Goal: Information Seeking & Learning: Learn about a topic

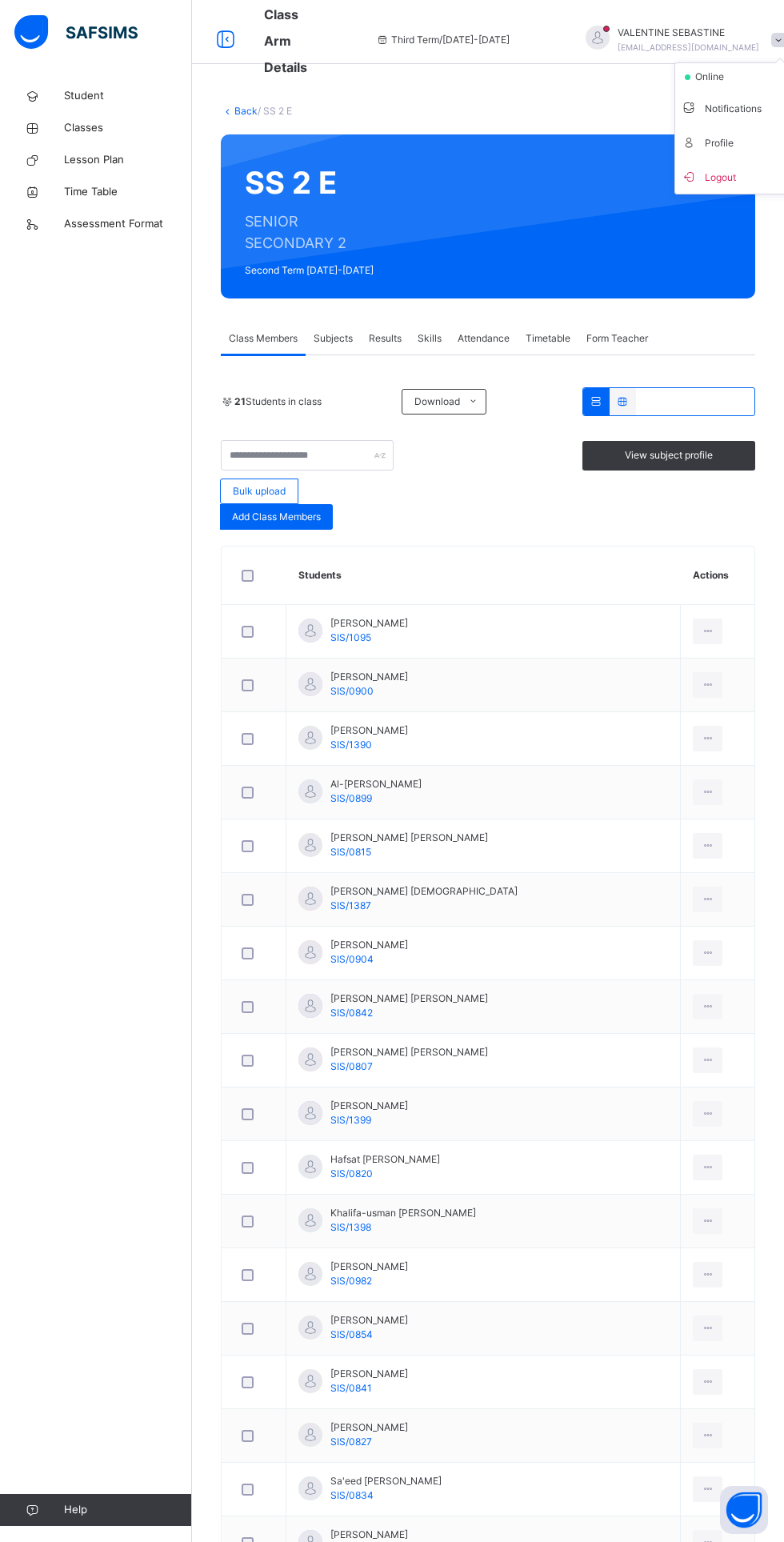
click at [726, 166] on span "Logout" at bounding box center [734, 176] width 105 height 22
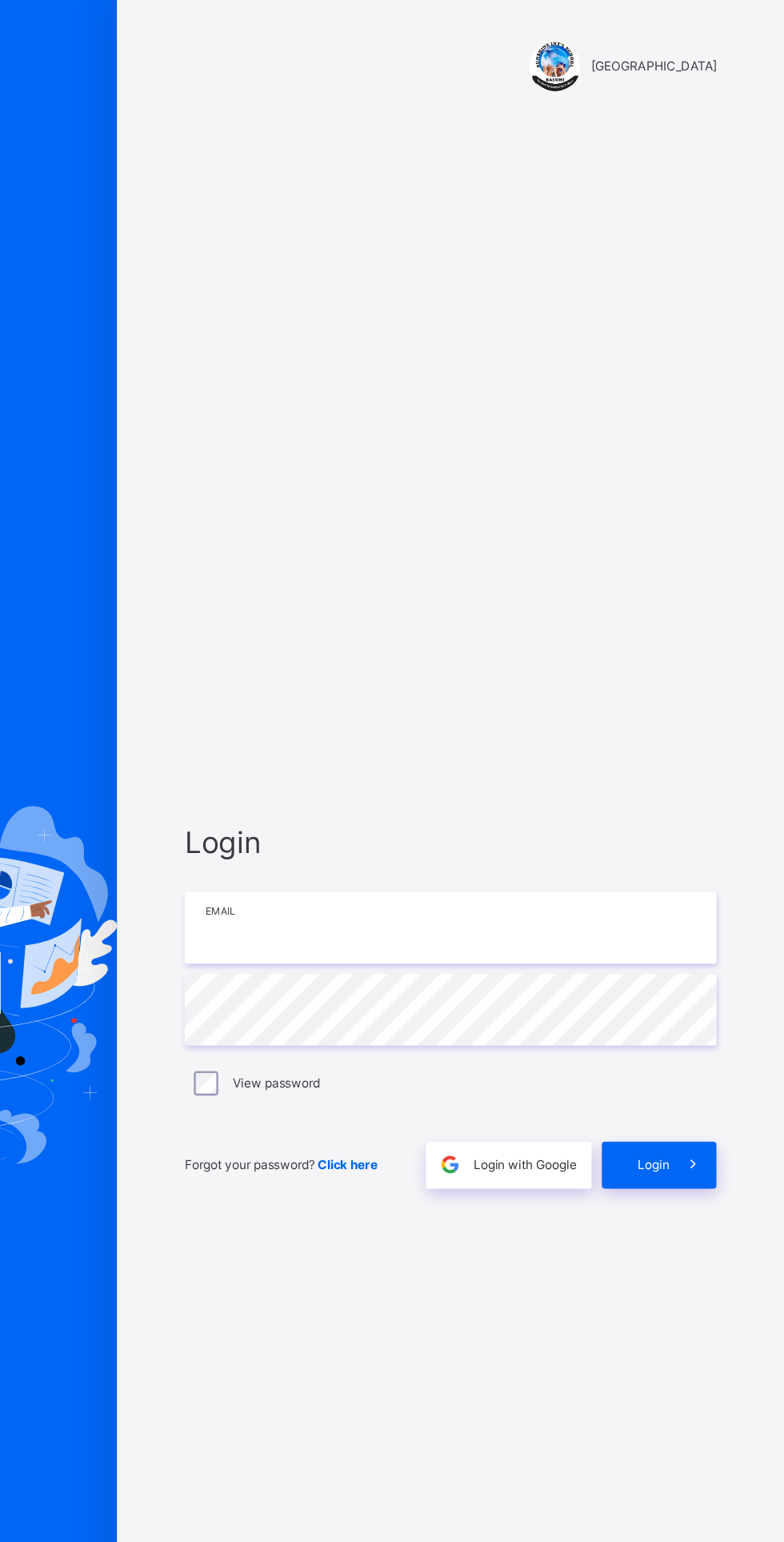
click at [567, 754] on input "email" at bounding box center [522, 726] width 416 height 56
type input "**********"
click at [704, 921] on icon at bounding box center [712, 911] width 17 height 18
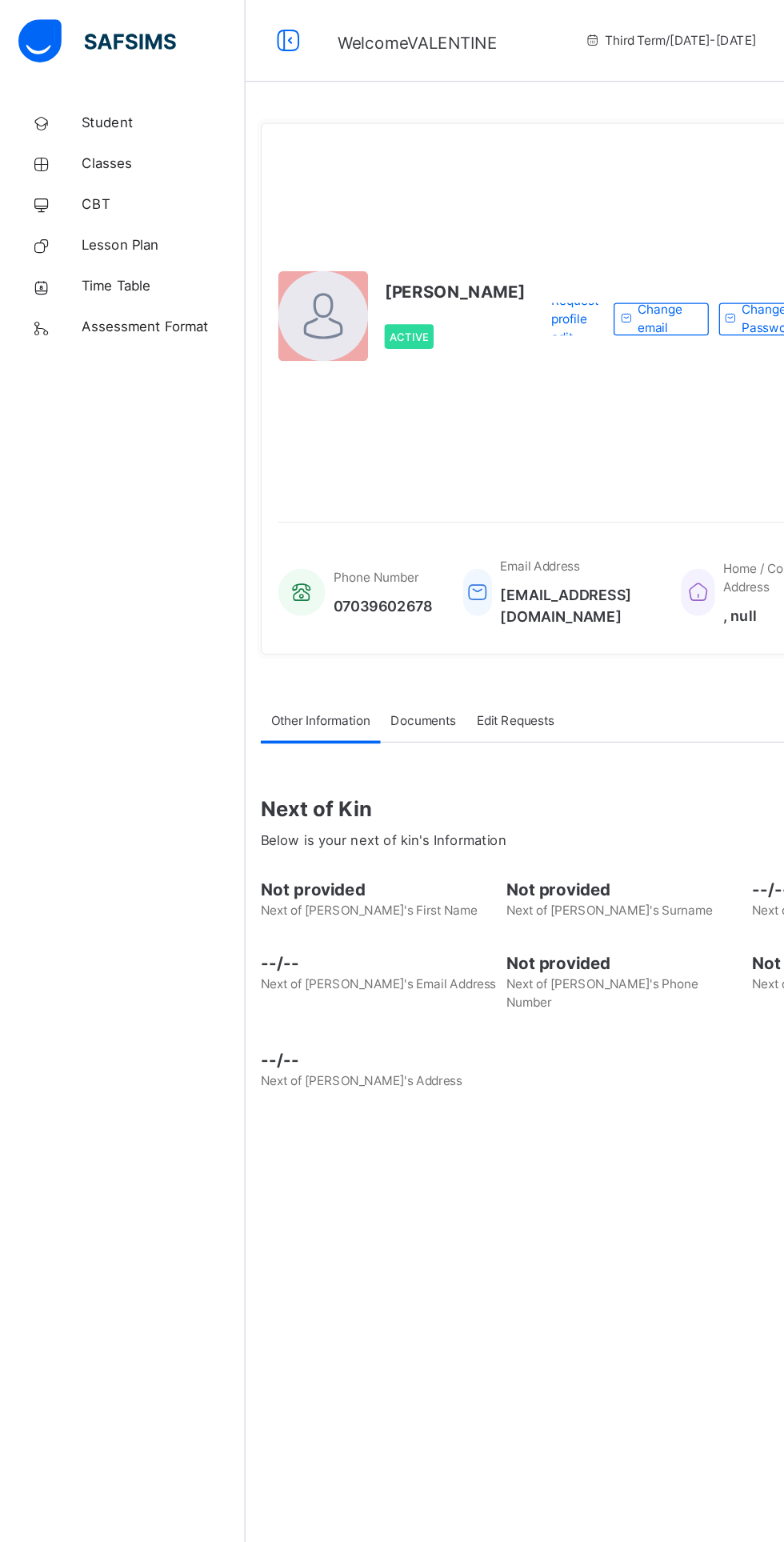
click at [117, 122] on span "Classes" at bounding box center [128, 128] width 128 height 16
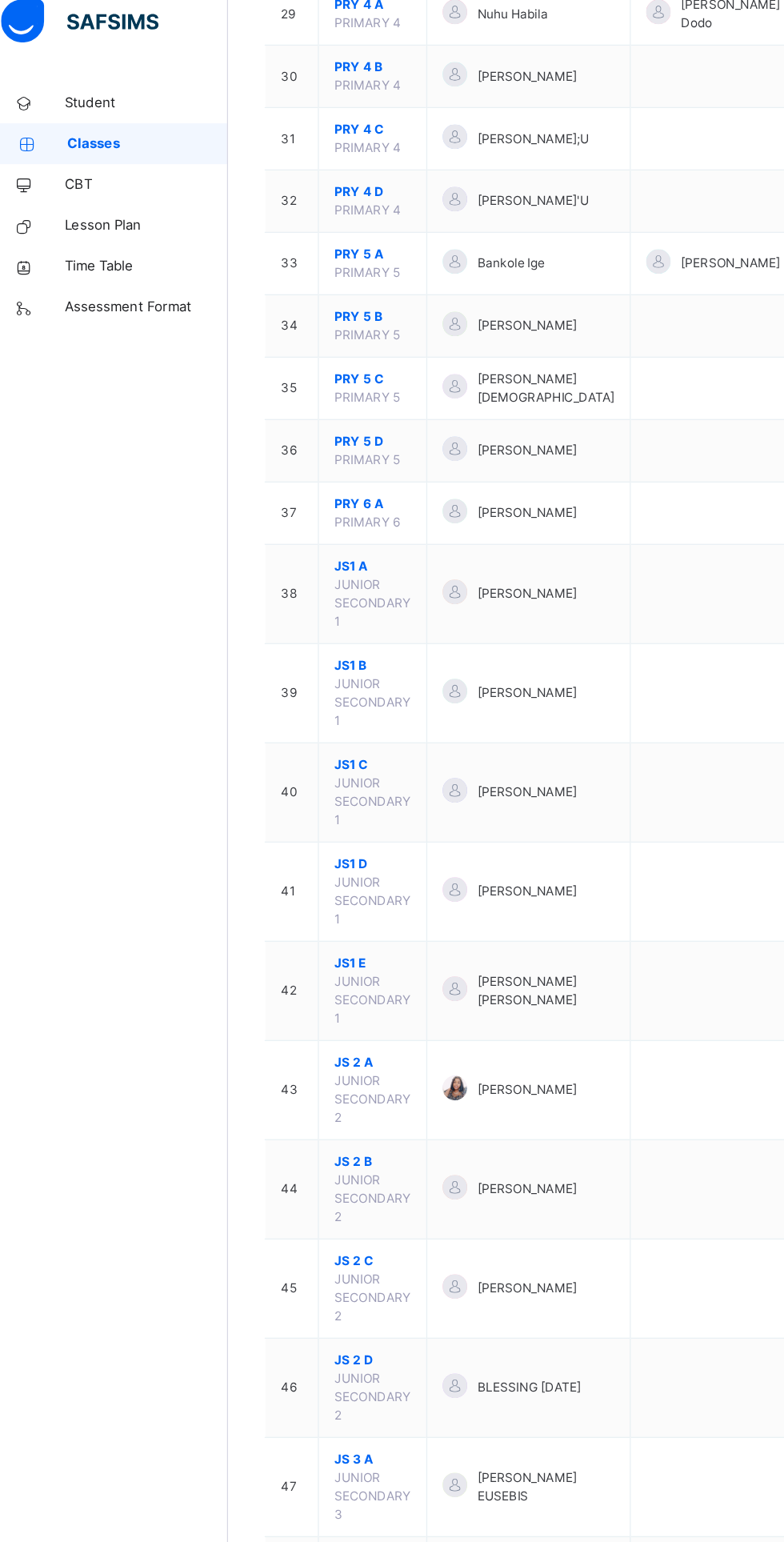
scroll to position [1616, 0]
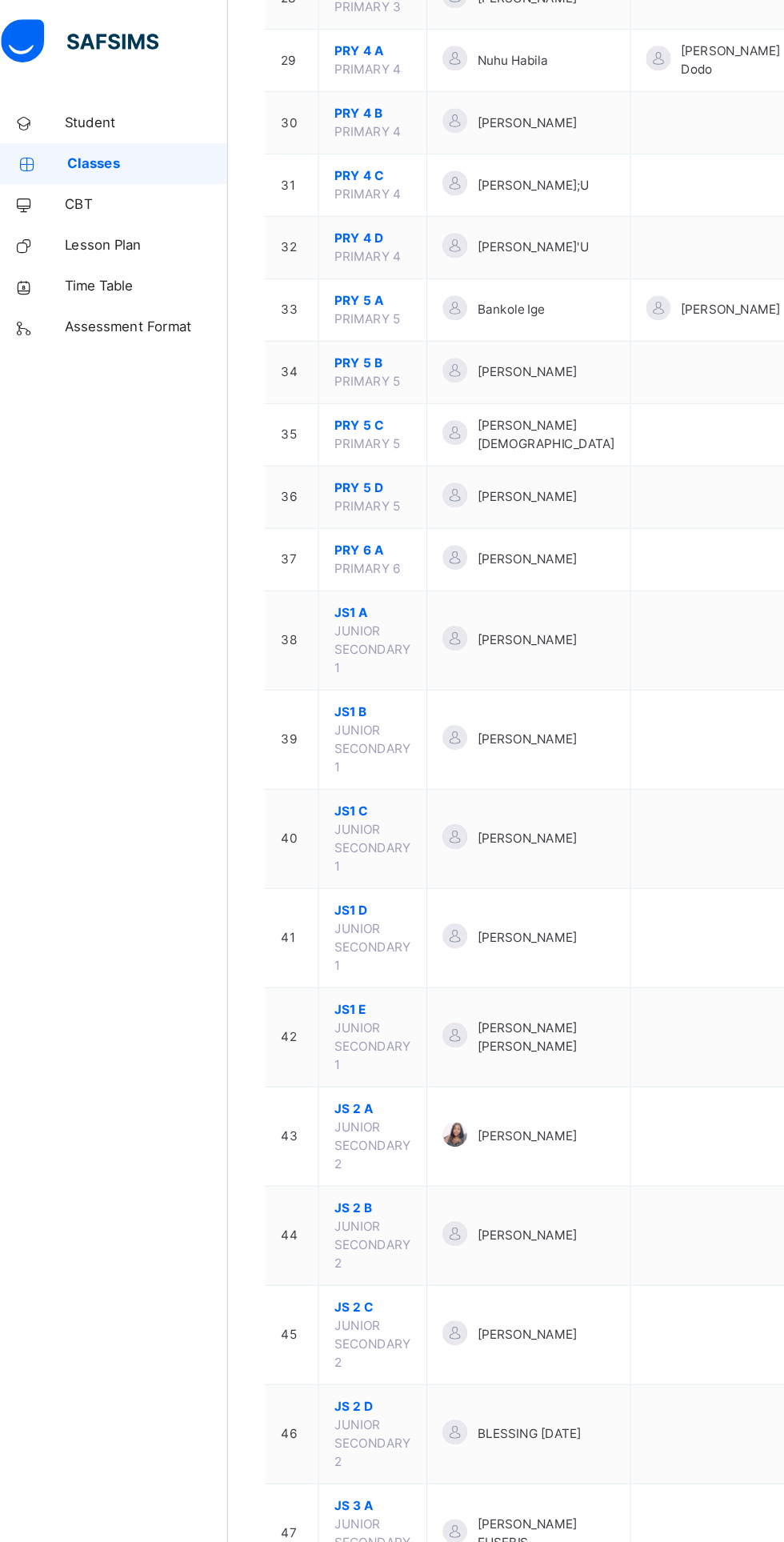
click at [306, 478] on span "JS1 A" at bounding box center [305, 479] width 60 height 14
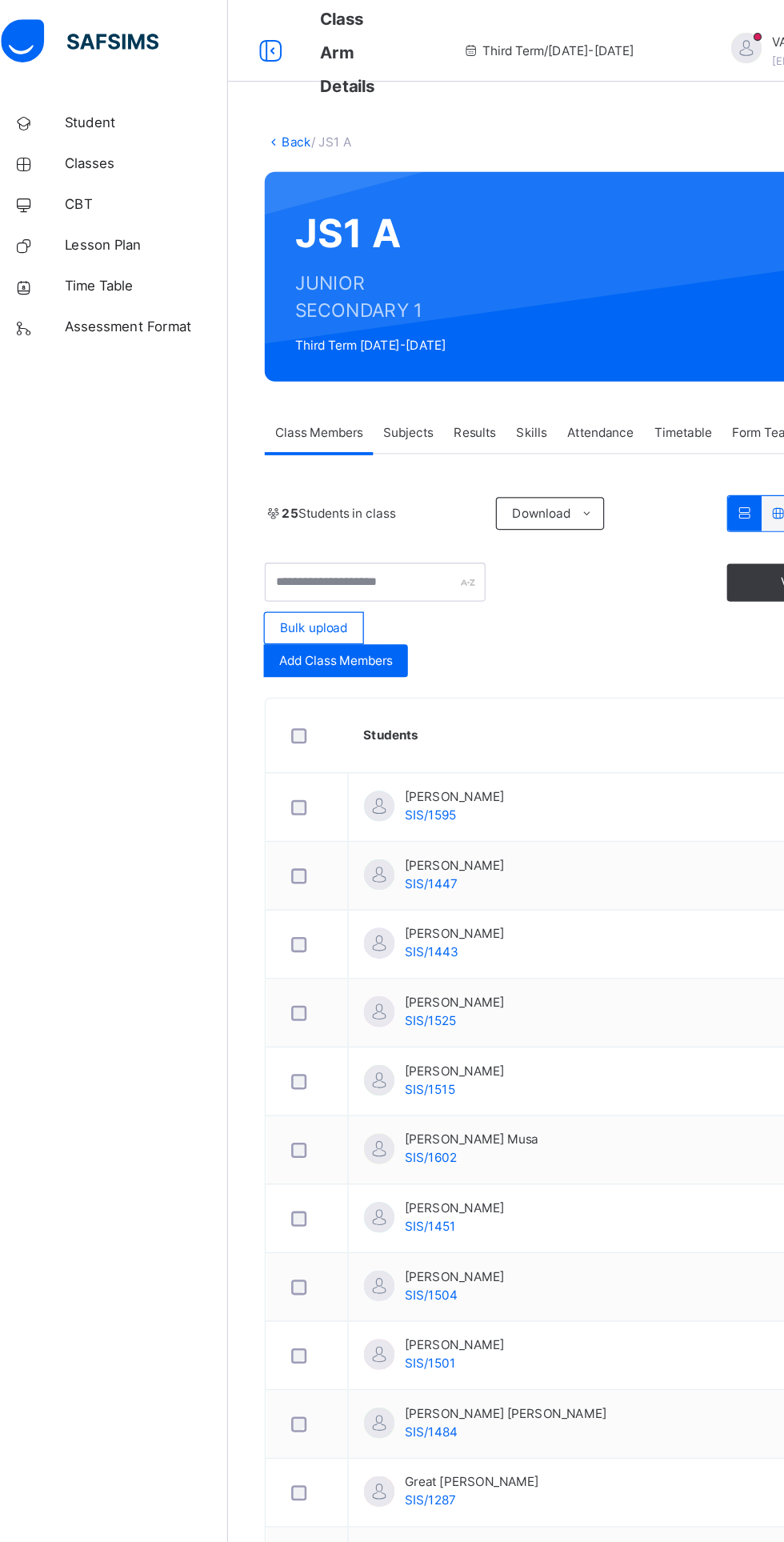
click at [339, 334] on span "Subjects" at bounding box center [333, 338] width 39 height 14
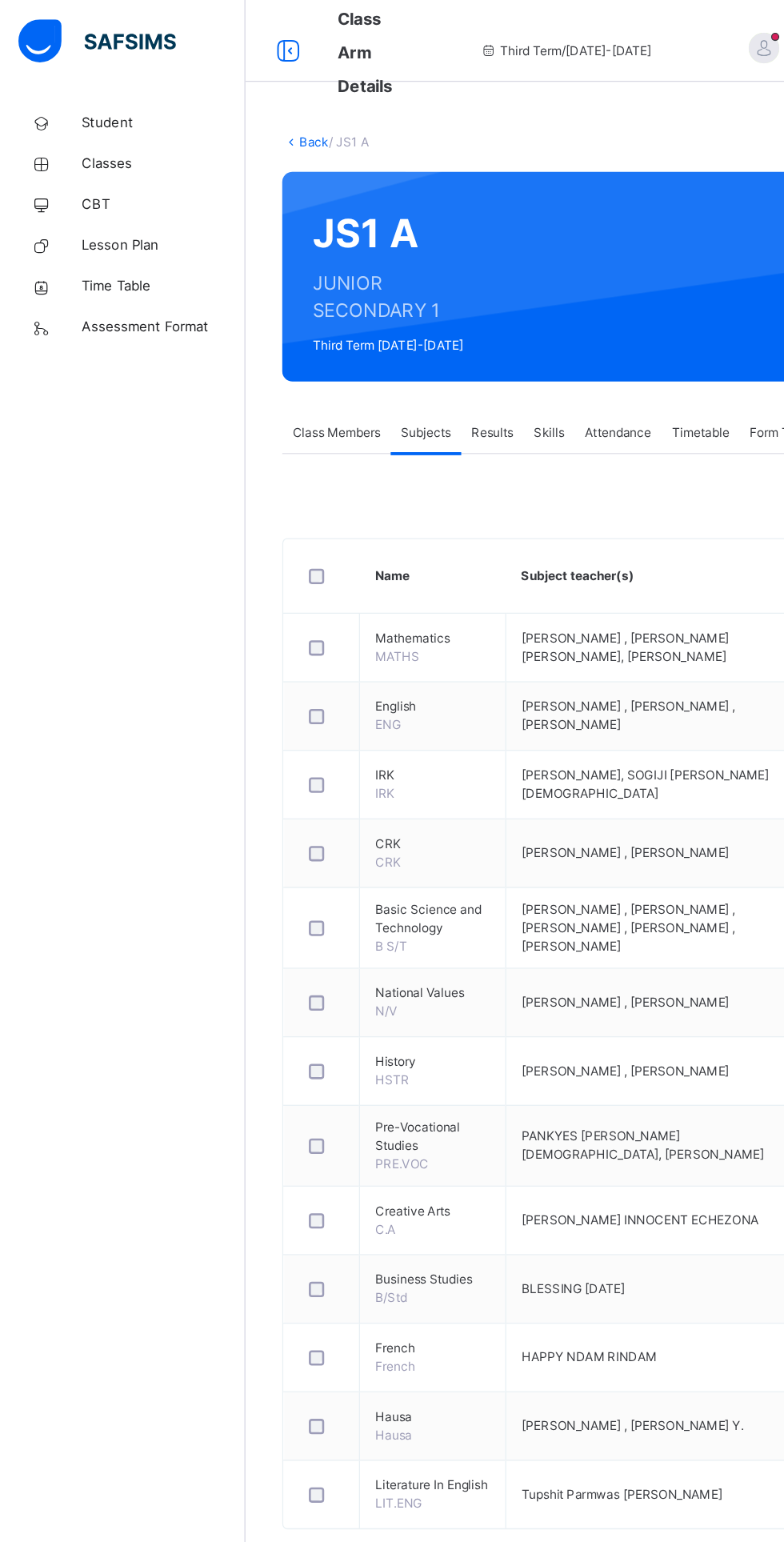
click at [248, 110] on link "Back" at bounding box center [246, 110] width 23 height 12
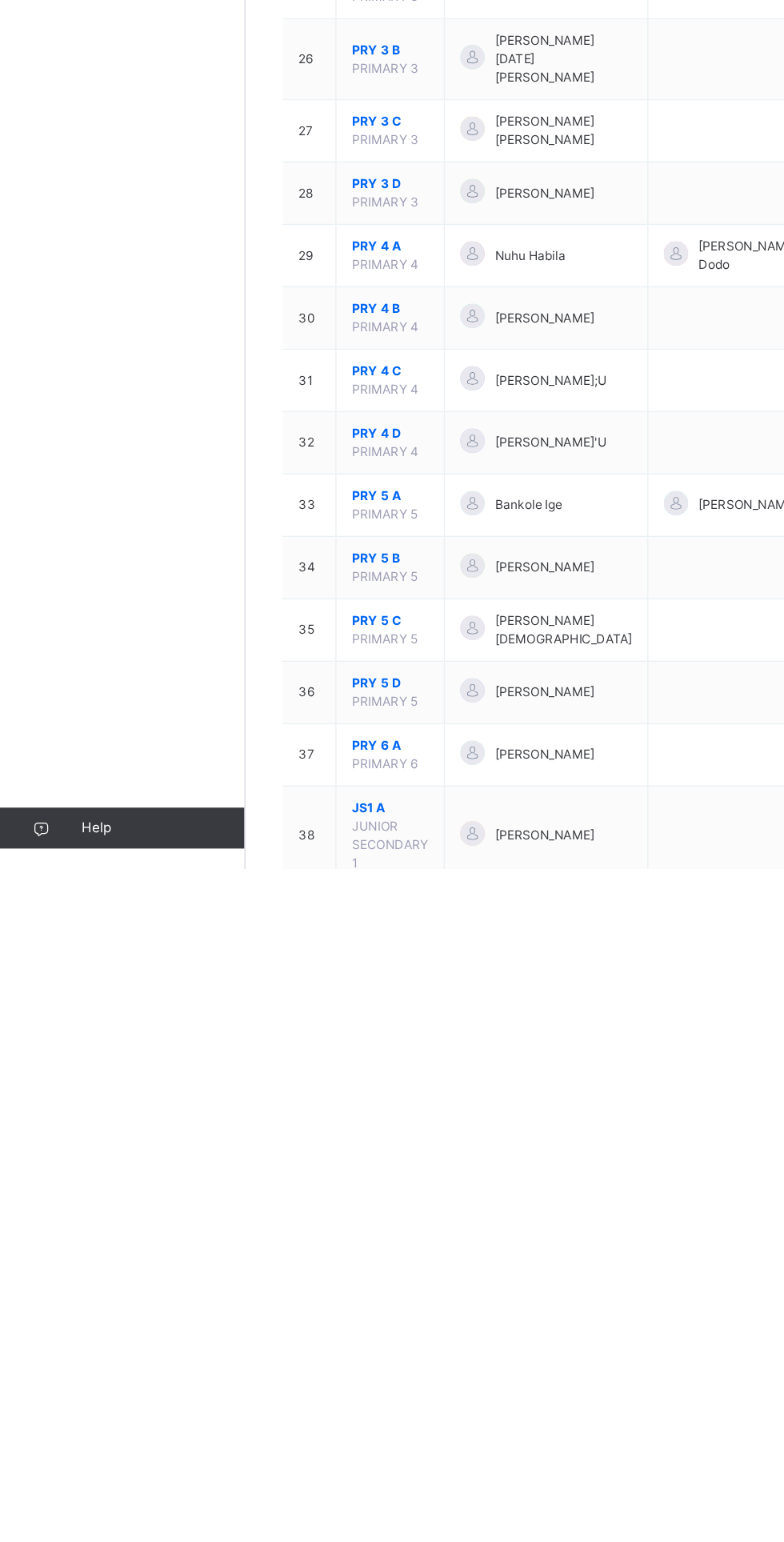
scroll to position [1833, 0]
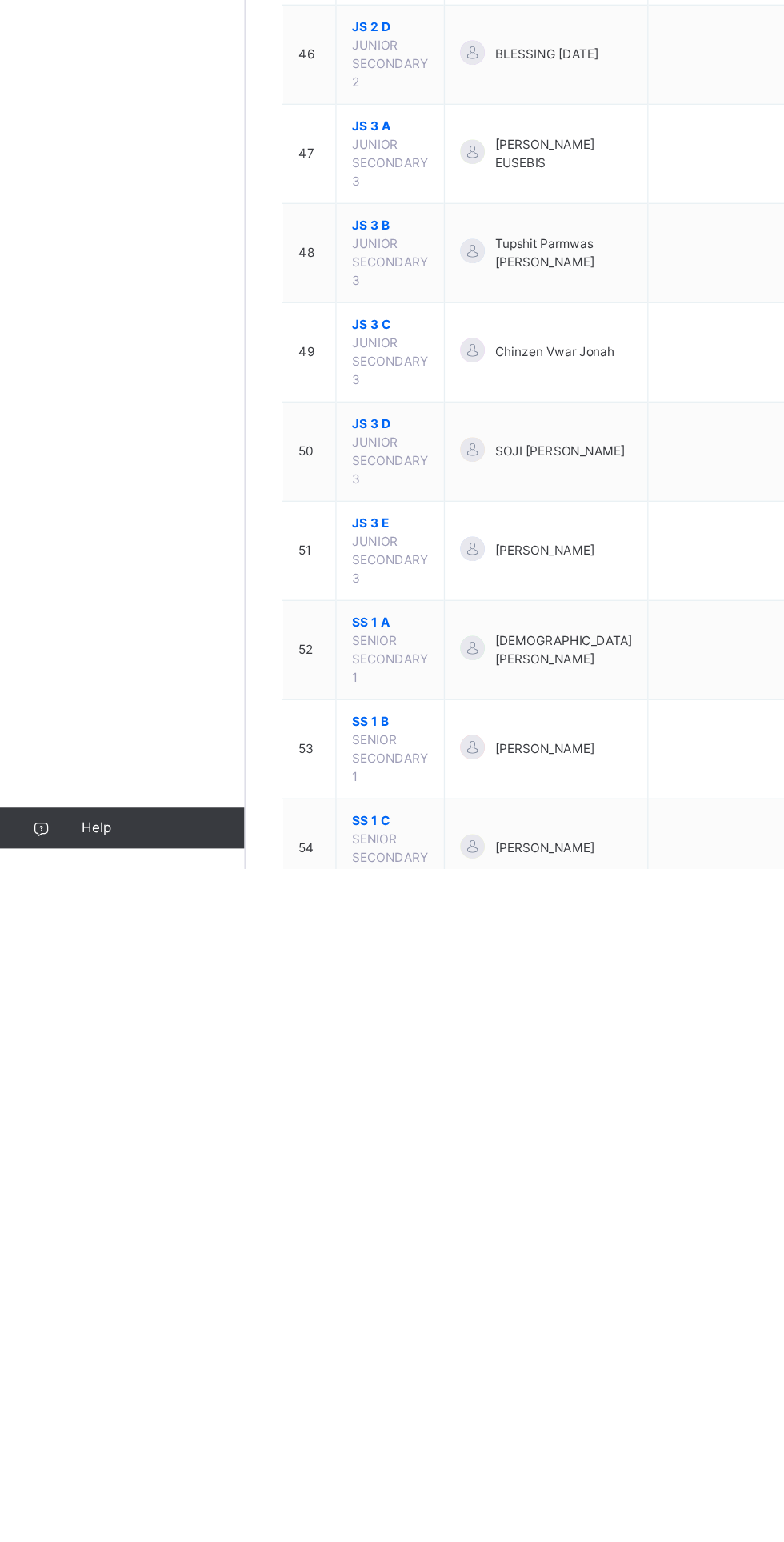
click at [294, 1498] on span "SS 1 C" at bounding box center [305, 1504] width 60 height 14
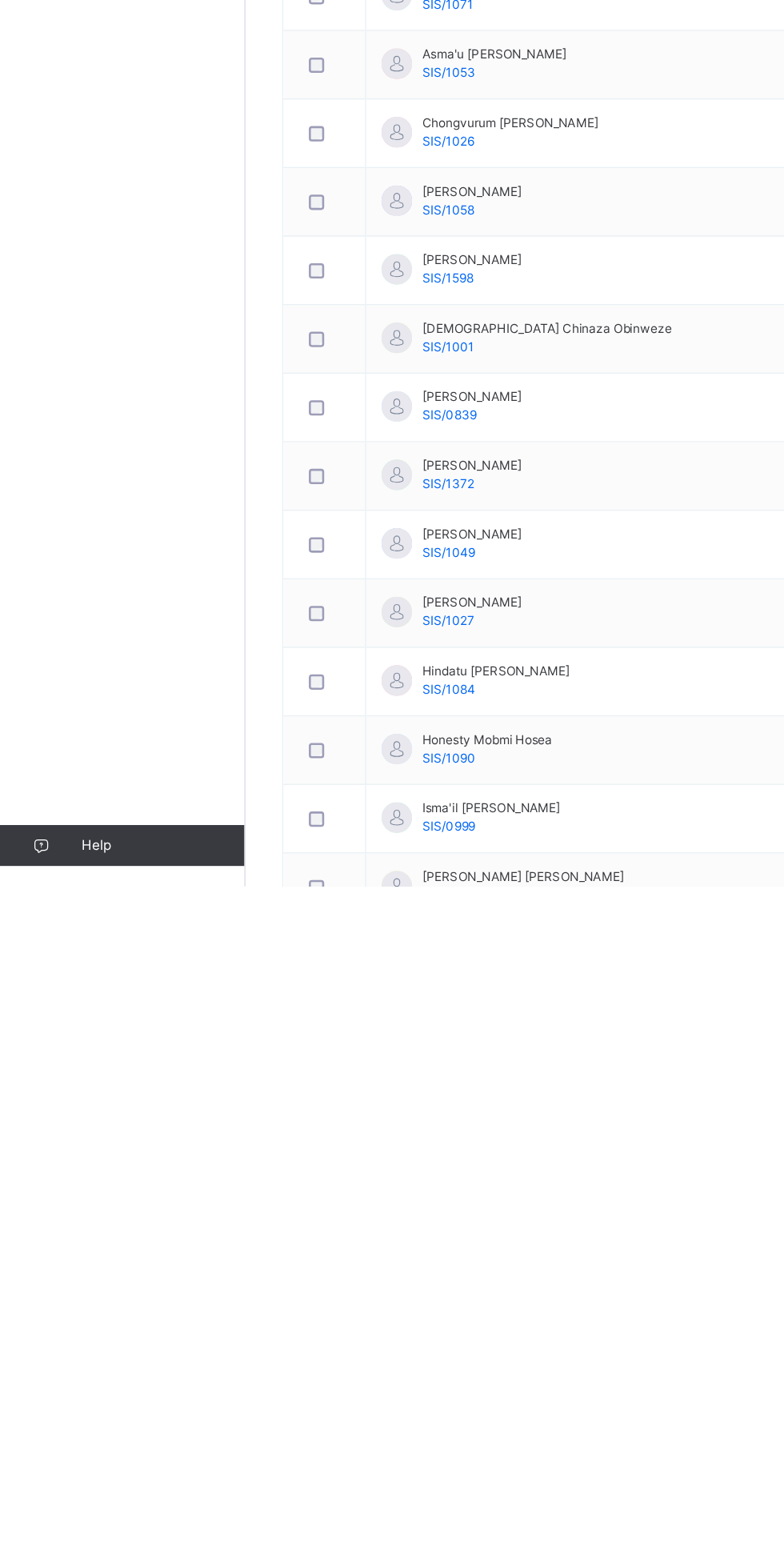
click at [334, 339] on span "Subjects" at bounding box center [333, 338] width 39 height 14
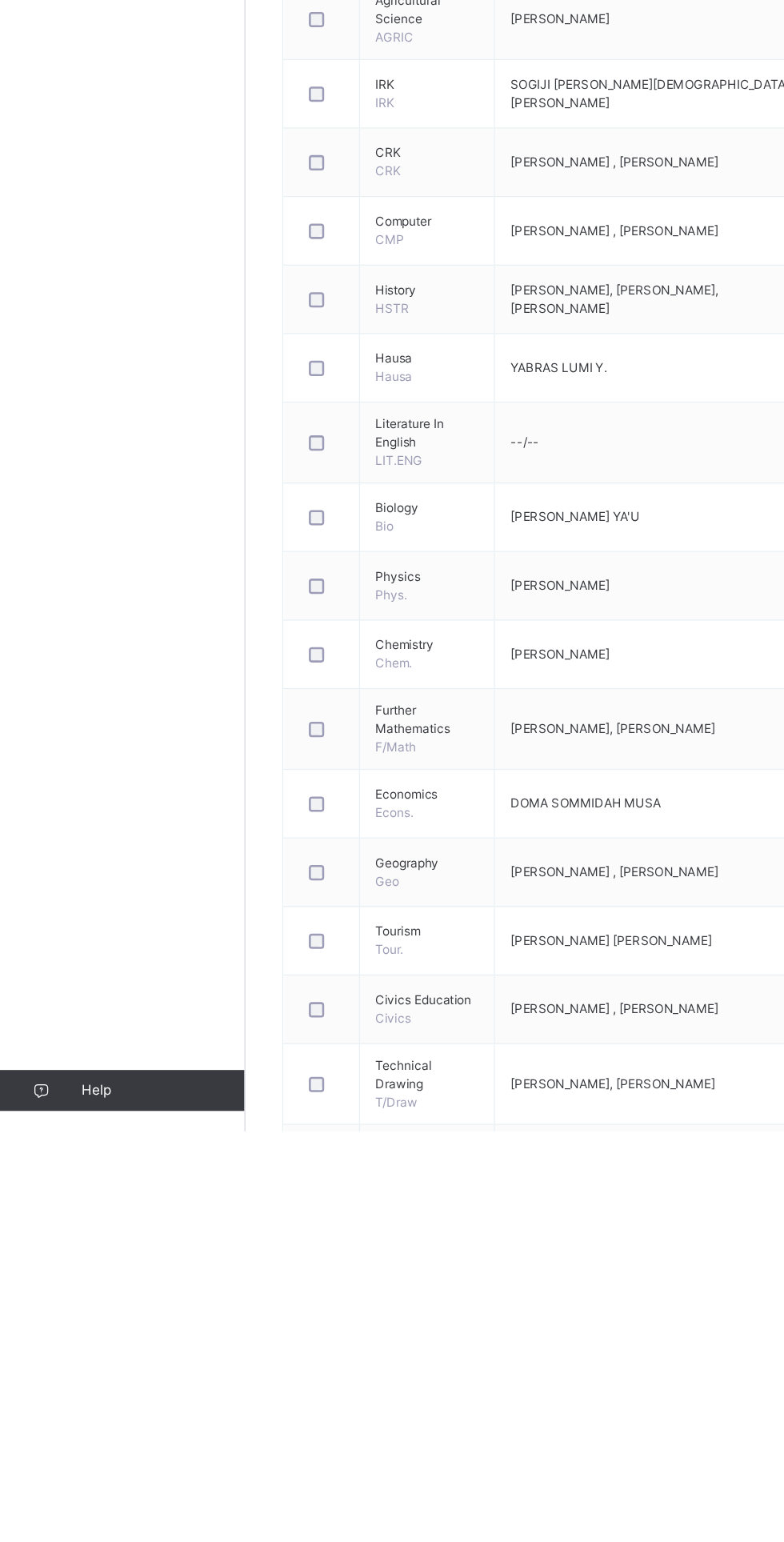
click at [247, 108] on link "Back" at bounding box center [246, 110] width 23 height 12
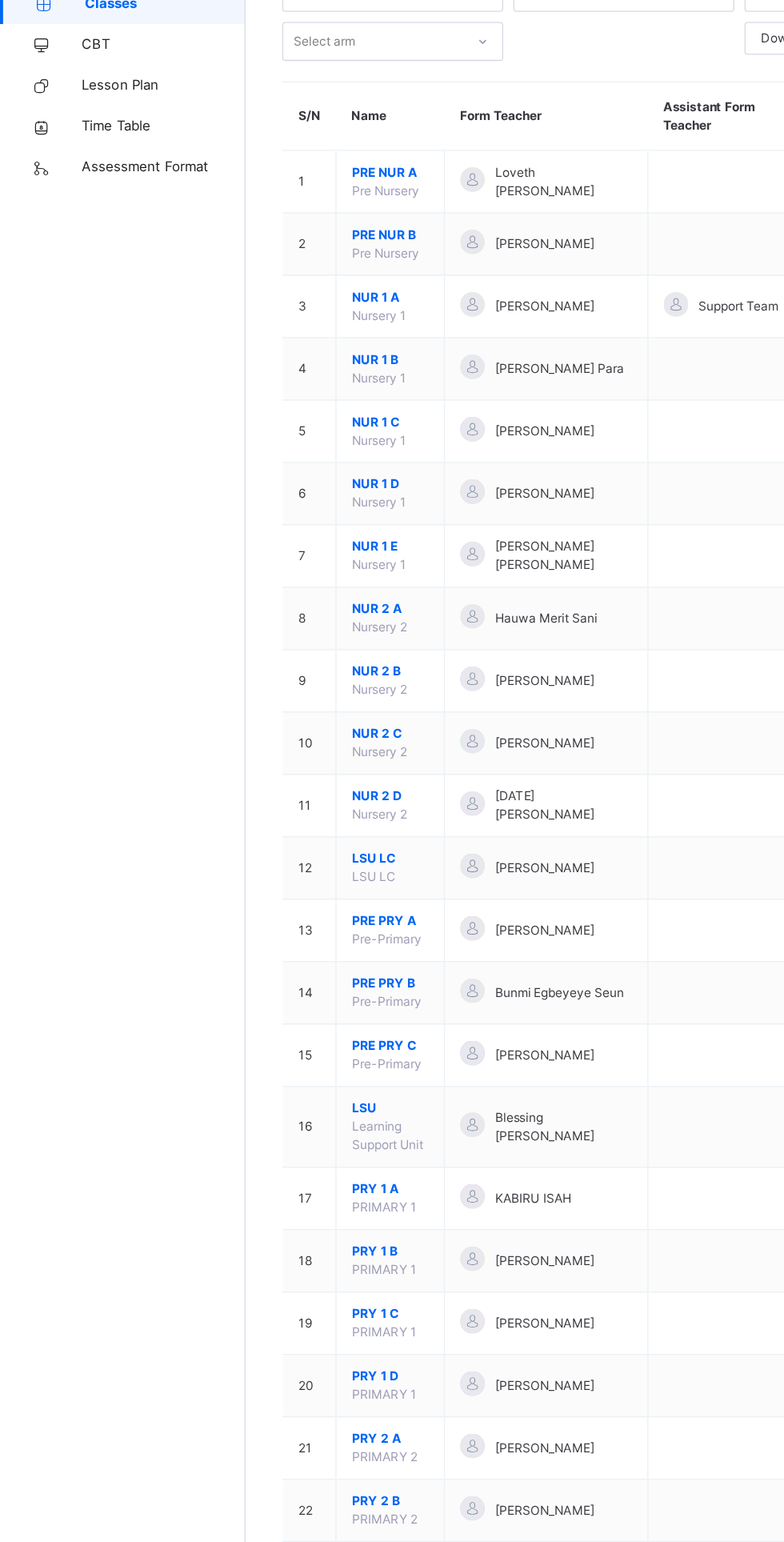
scroll to position [1512, 0]
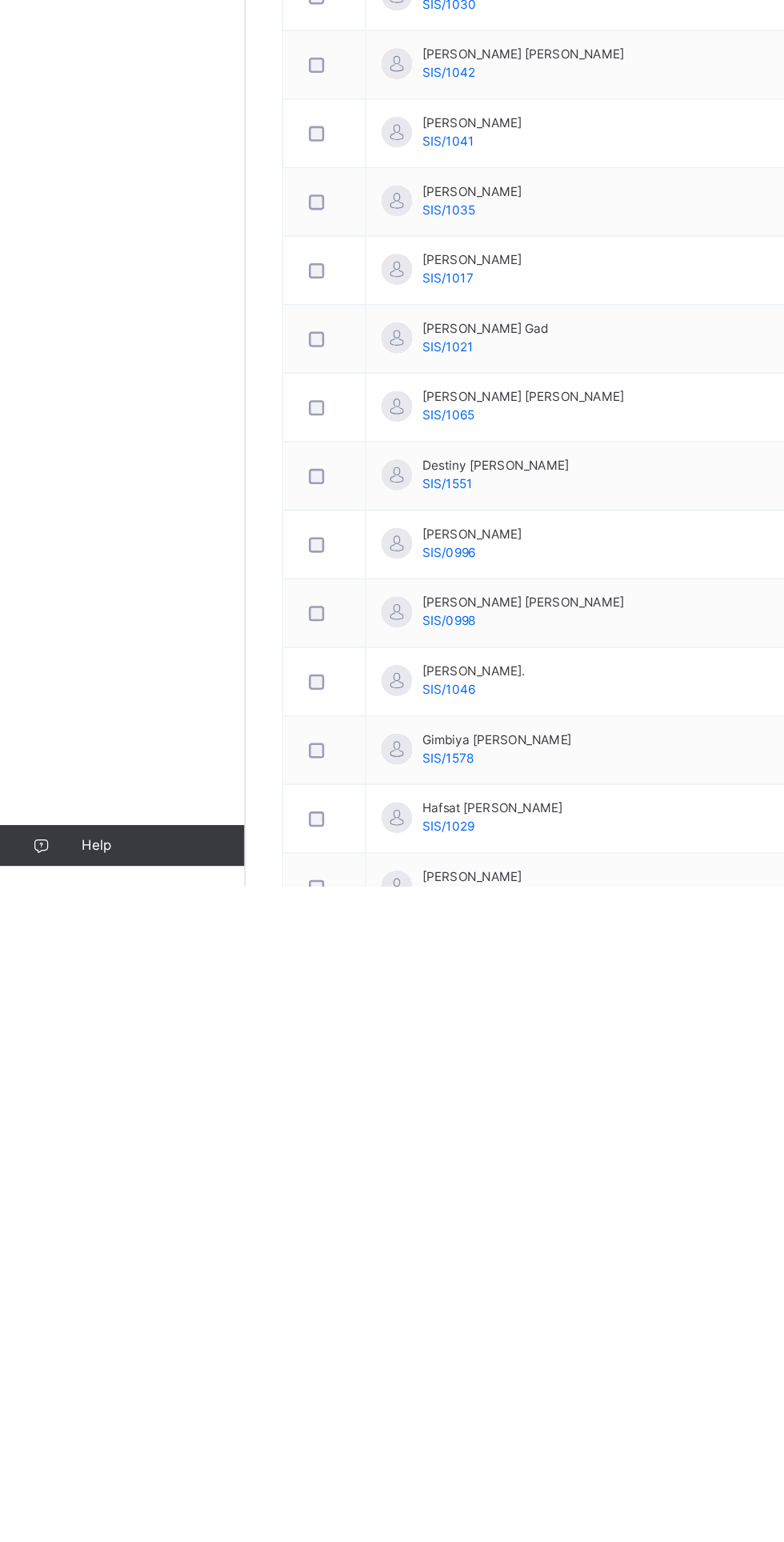
click at [328, 331] on span "Subjects" at bounding box center [333, 338] width 39 height 14
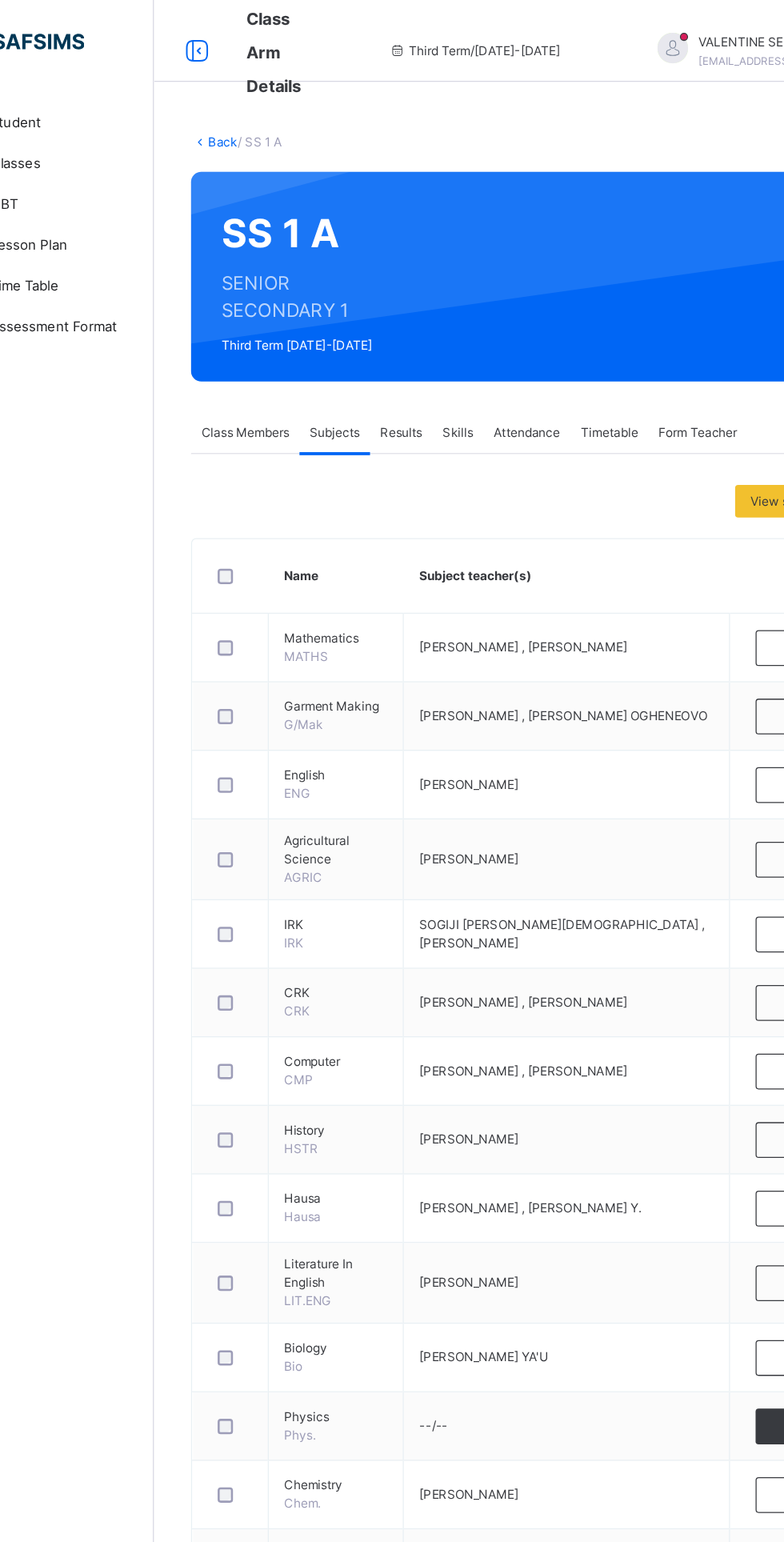
click at [240, 110] on link "Back" at bounding box center [246, 110] width 23 height 12
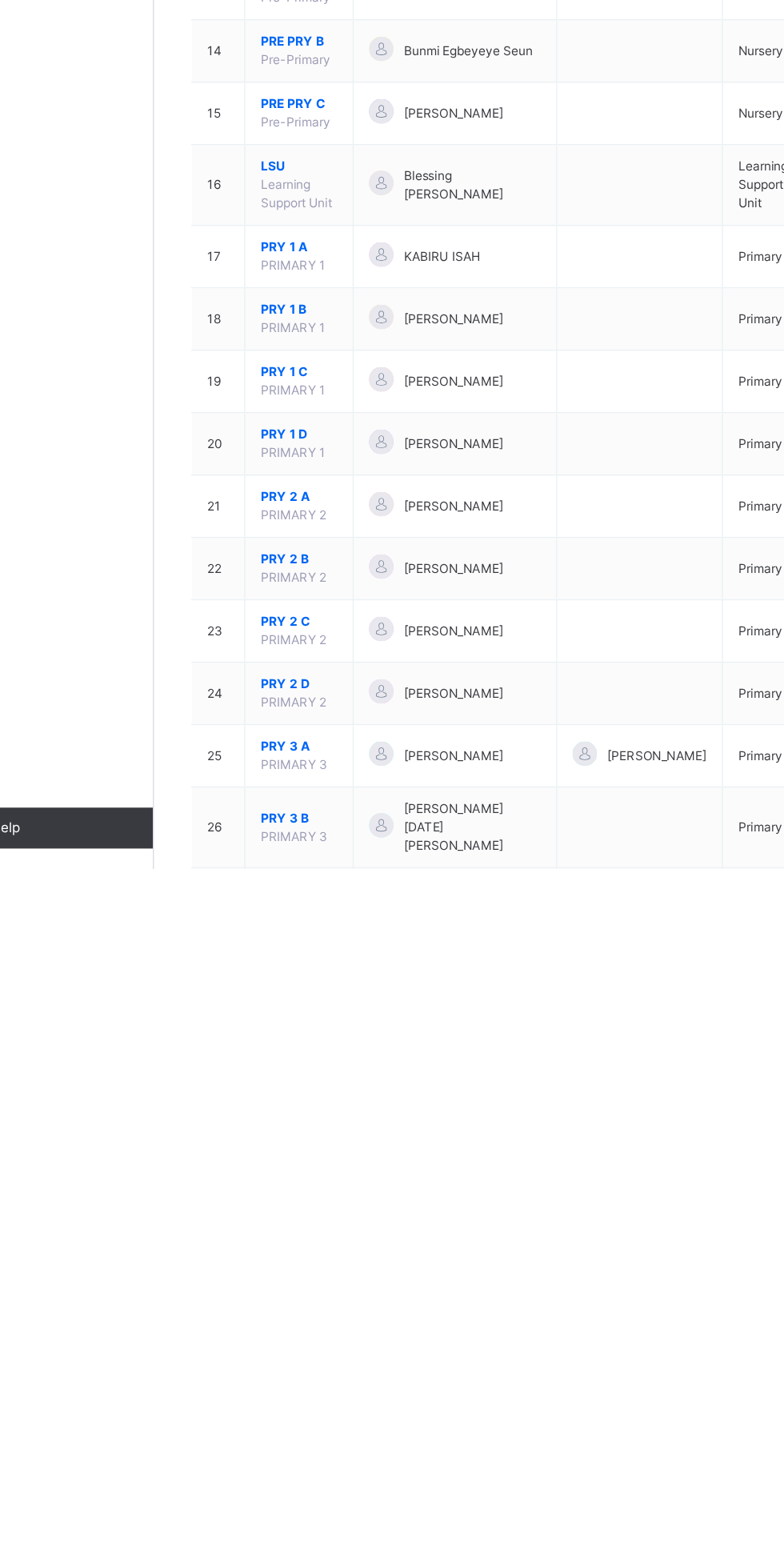
scroll to position [49, 0]
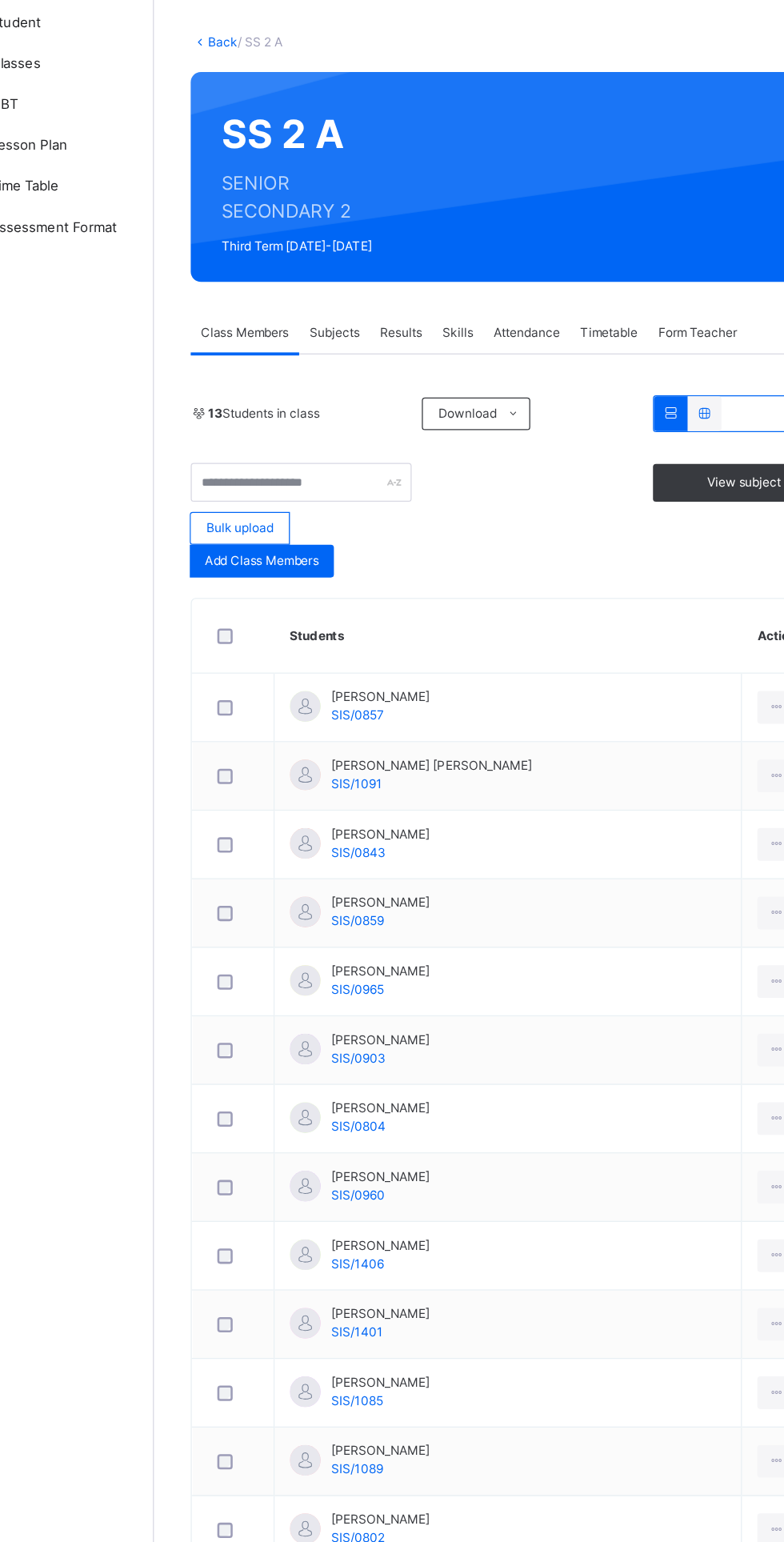
click at [334, 335] on span "Subjects" at bounding box center [333, 338] width 39 height 14
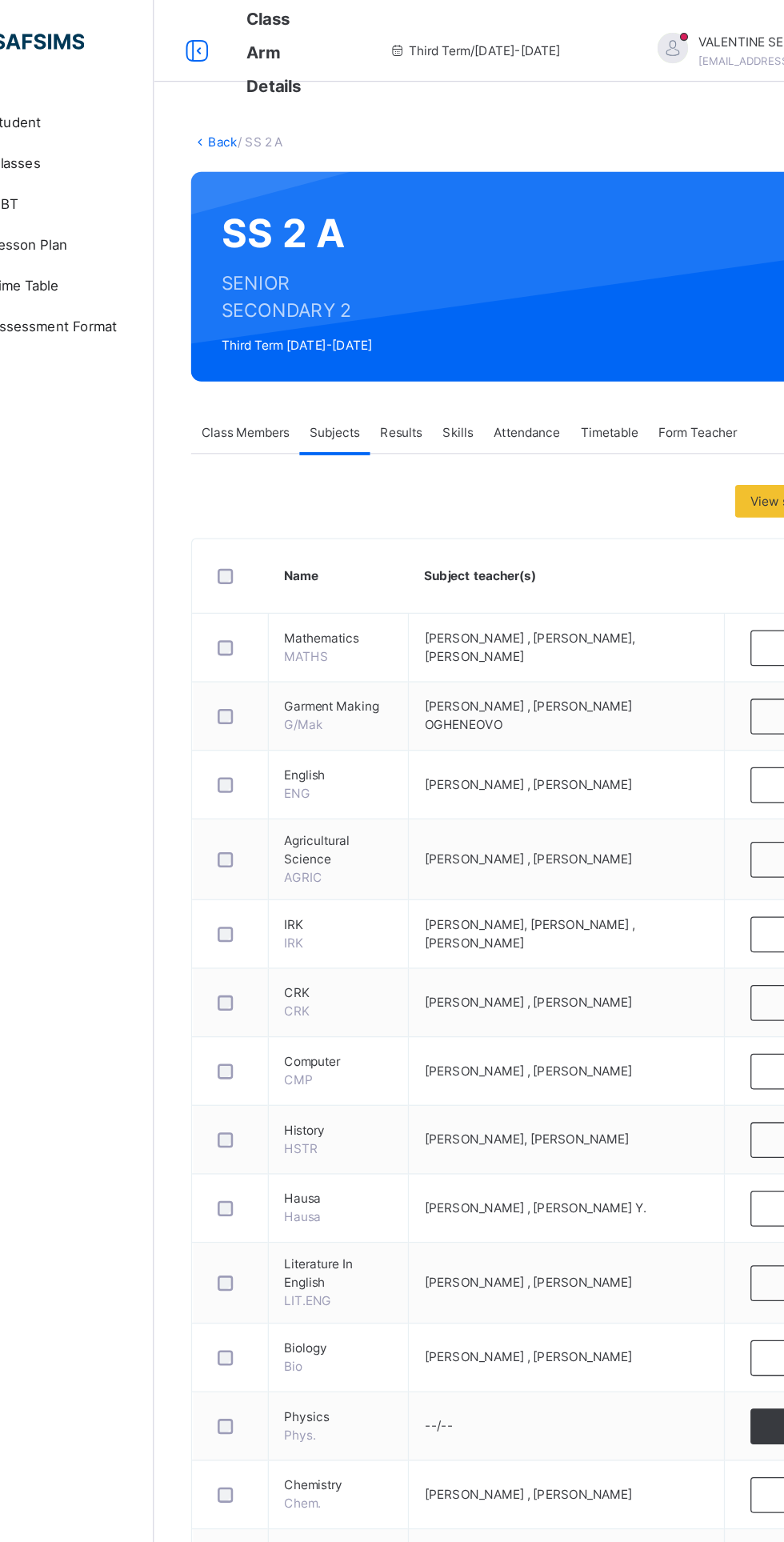
click at [225, 38] on icon at bounding box center [226, 40] width 28 height 28
